Goal: Task Accomplishment & Management: Complete application form

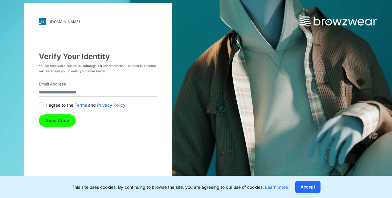
click at [68, 92] on input "Email Address" at bounding box center [98, 93] width 118 height 8
type input "**********"
click at [41, 107] on span at bounding box center [41, 105] width 5 height 5
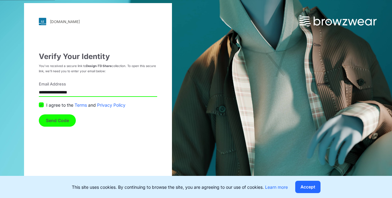
drag, startPoint x: 52, startPoint y: 124, endPoint x: 153, endPoint y: 134, distance: 102.1
click at [52, 124] on button "Send Code" at bounding box center [57, 121] width 37 height 12
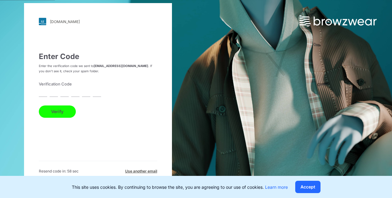
click at [44, 92] on input "text" at bounding box center [43, 93] width 8 height 8
click at [40, 96] on input "text" at bounding box center [43, 93] width 8 height 8
type input "*"
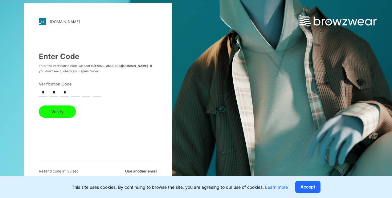
type input "*"
click at [65, 109] on button "Verify" at bounding box center [57, 112] width 37 height 12
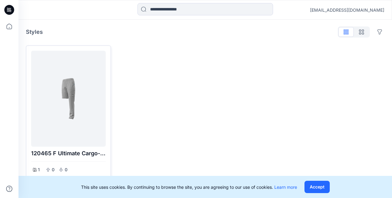
click at [74, 90] on div at bounding box center [69, 98] width 70 height 91
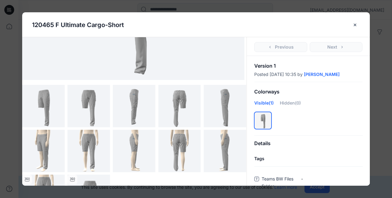
scroll to position [73, 0]
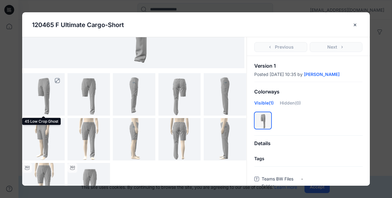
click at [42, 96] on img at bounding box center [43, 94] width 34 height 43
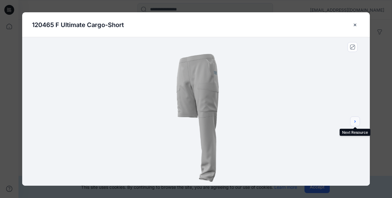
click at [356, 120] on icon "next" at bounding box center [354, 121] width 5 height 5
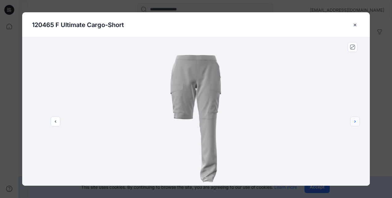
click at [356, 120] on icon "next" at bounding box center [354, 121] width 5 height 5
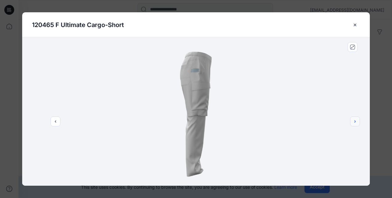
click at [356, 120] on icon "next" at bounding box center [354, 121] width 5 height 5
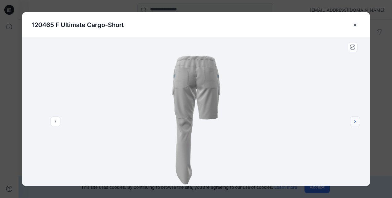
click at [356, 120] on icon "next" at bounding box center [354, 121] width 5 height 5
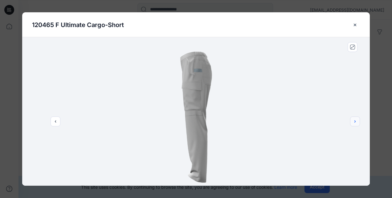
click at [356, 120] on icon "next" at bounding box center [354, 121] width 5 height 5
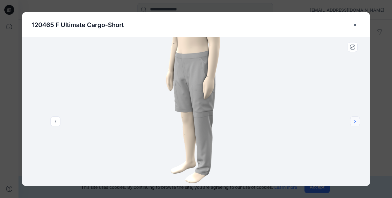
click at [356, 120] on icon "next" at bounding box center [354, 121] width 5 height 5
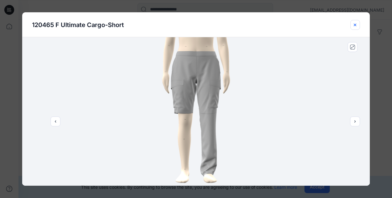
click at [355, 25] on icon "close-btn" at bounding box center [355, 24] width 2 height 2
